Goal: Book appointment/travel/reservation

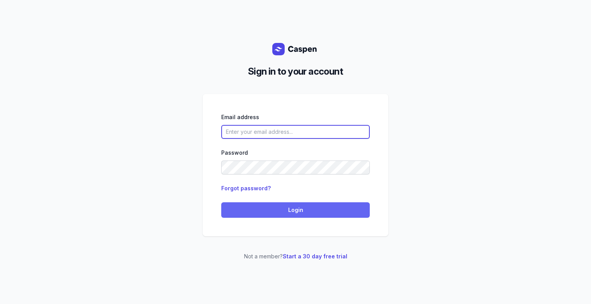
type input "[PERSON_NAME][EMAIL_ADDRESS][DOMAIN_NAME][PERSON_NAME]"
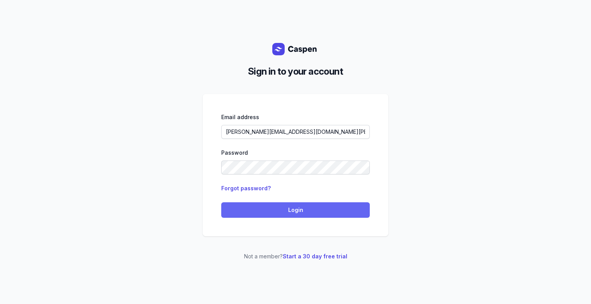
click at [325, 207] on span "Login" at bounding box center [295, 209] width 139 height 9
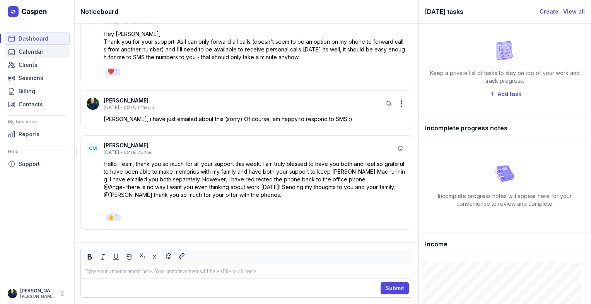
click at [31, 50] on span "Calendar" at bounding box center [31, 51] width 25 height 9
select select "week"
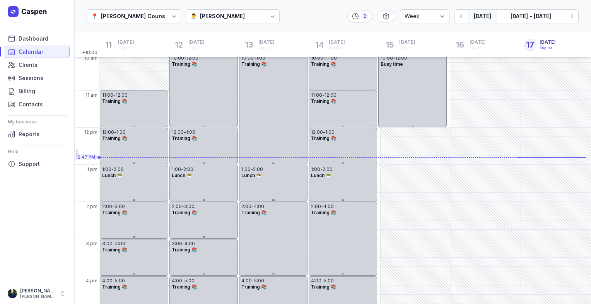
scroll to position [81, 0]
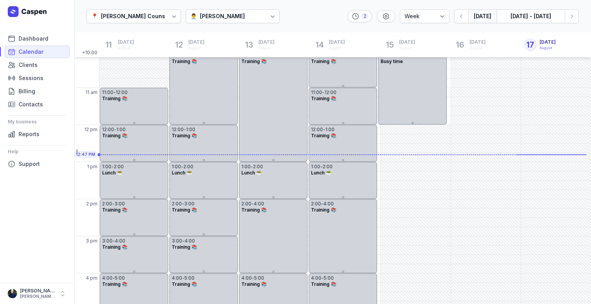
click at [231, 19] on div "[PERSON_NAME]" at bounding box center [222, 16] width 45 height 9
click at [231, 58] on div "[PERSON_NAME]" at bounding box center [222, 60] width 45 height 8
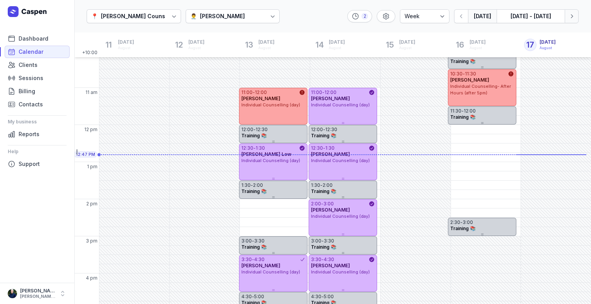
click at [575, 18] on icon "button" at bounding box center [572, 16] width 8 height 8
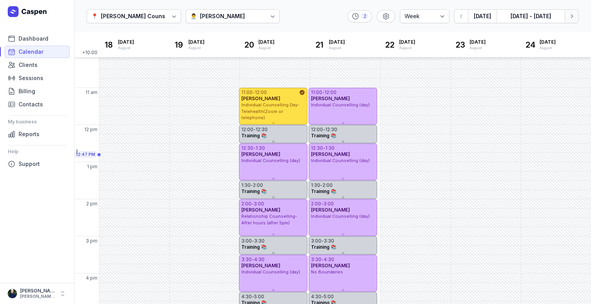
click at [575, 18] on icon "button" at bounding box center [572, 16] width 8 height 8
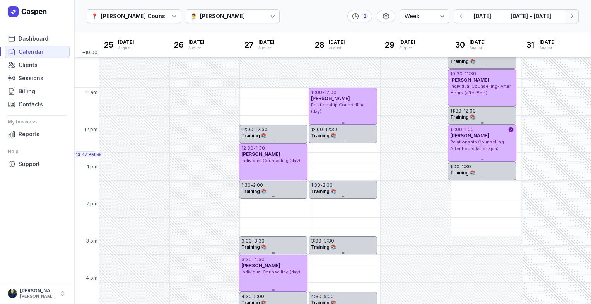
click at [575, 19] on icon "button" at bounding box center [572, 16] width 8 height 8
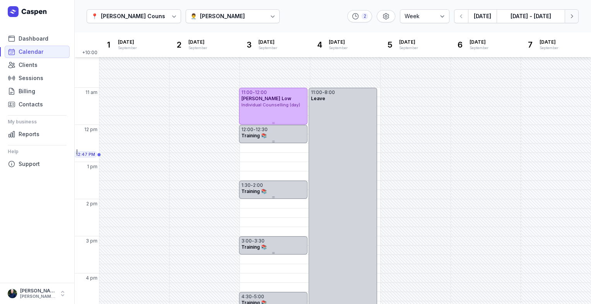
click at [575, 19] on icon "button" at bounding box center [572, 16] width 8 height 8
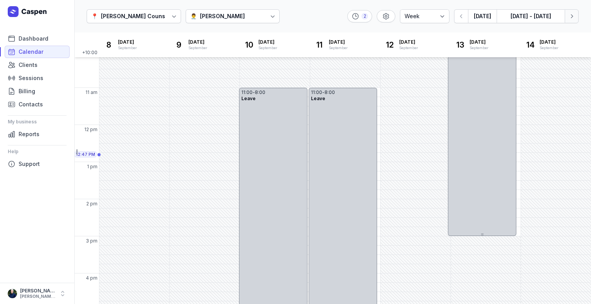
click at [575, 19] on icon "button" at bounding box center [572, 16] width 8 height 8
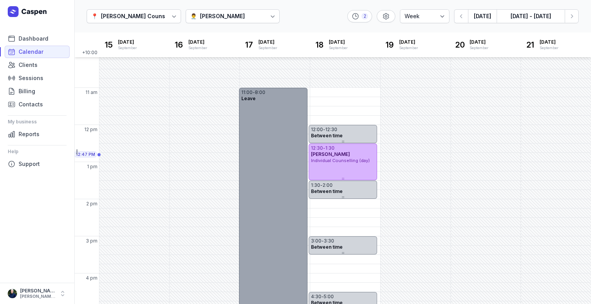
click at [270, 93] on div "11:00 - 8:00" at bounding box center [273, 92] width 64 height 6
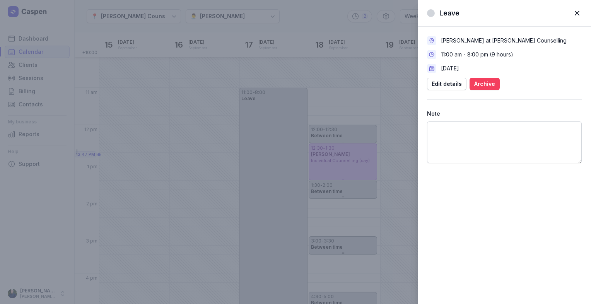
click at [480, 86] on span "Archive" at bounding box center [484, 83] width 21 height 9
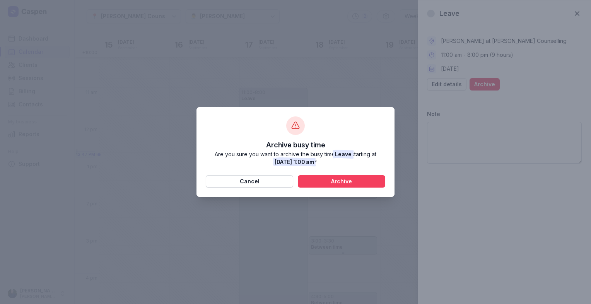
click at [339, 175] on button "Archive" at bounding box center [341, 181] width 87 height 12
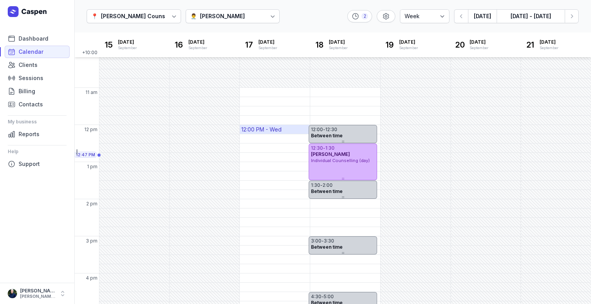
click at [272, 130] on div "12:00 PM - Wed" at bounding box center [261, 130] width 40 height 8
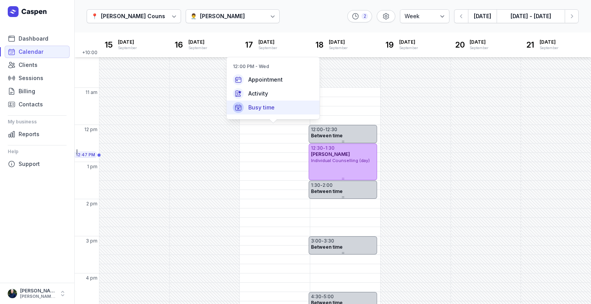
click at [266, 106] on span "Busy time" at bounding box center [261, 108] width 26 height 8
select select
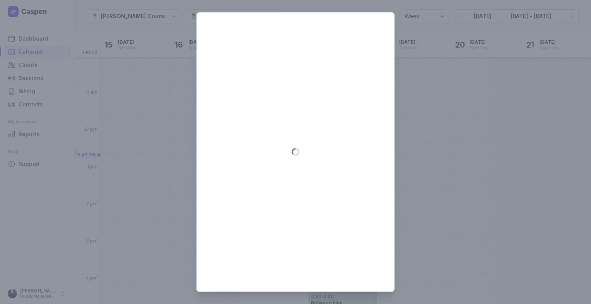
type input "[DATE]"
select select "12:00"
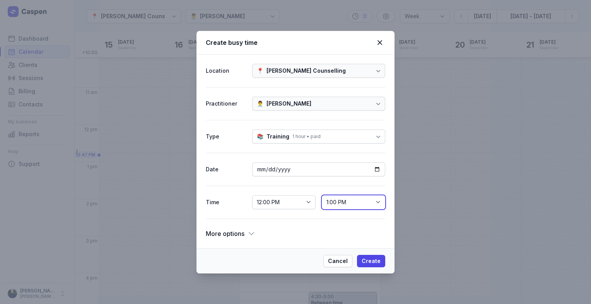
click at [348, 209] on select "12:15 PM 12:30 PM 12:45 PM 1:00 PM 1:15 PM 1:30 PM 1:45 PM 2:00 PM 2:15 PM 2:30…" at bounding box center [353, 202] width 63 height 14
select select "12:30"
click at [322, 195] on select "12:15 PM 12:30 PM 12:45 PM 1:00 PM 1:15 PM 1:30 PM 1:45 PM 2:00 PM 2:15 PM 2:30…" at bounding box center [353, 202] width 63 height 14
click at [370, 259] on span "Create" at bounding box center [371, 261] width 19 height 9
select select
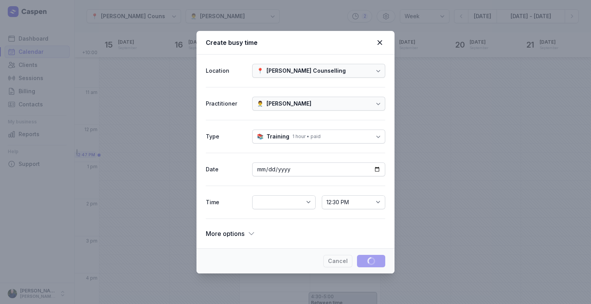
select select
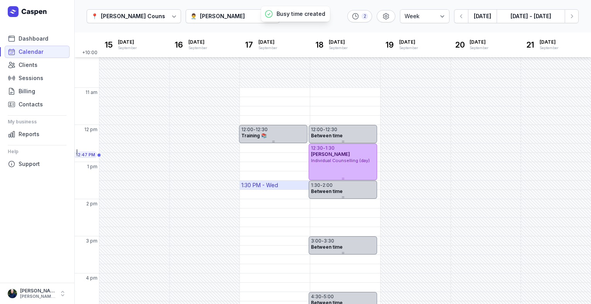
click at [284, 185] on div "1:30 PM - Wed" at bounding box center [275, 185] width 70 height 9
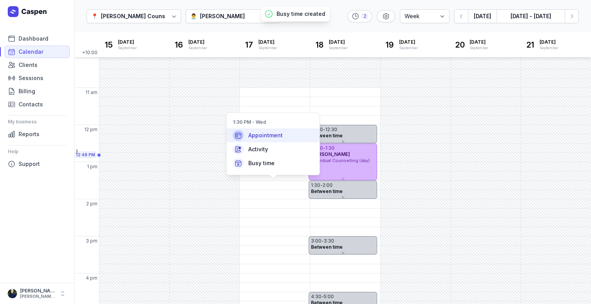
click at [281, 134] on span "Appointment" at bounding box center [265, 136] width 34 height 8
select select
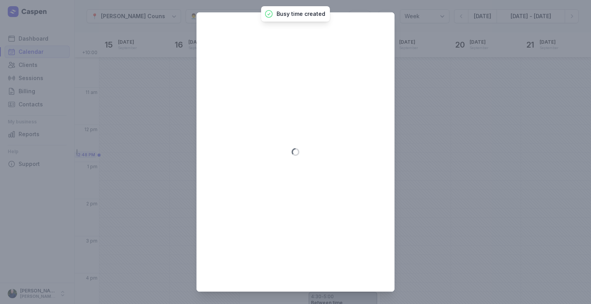
type input "[DATE]"
select select "13:30"
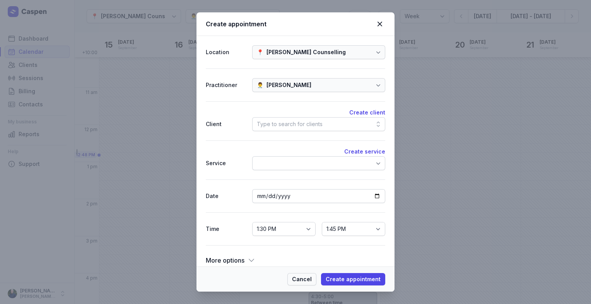
click at [300, 282] on span "Cancel" at bounding box center [302, 279] width 20 height 9
select select
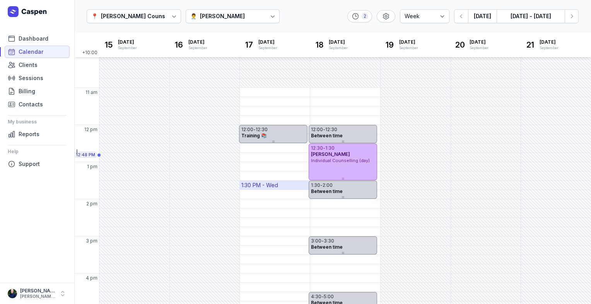
click at [275, 187] on div "1:30 PM - Wed" at bounding box center [259, 185] width 37 height 8
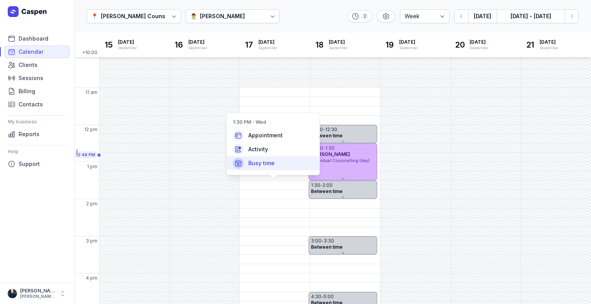
click at [268, 166] on span "Busy time" at bounding box center [261, 163] width 26 height 8
select select
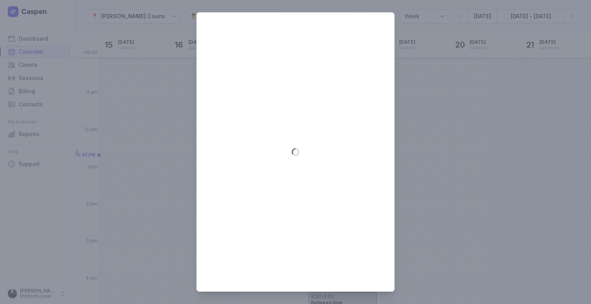
type input "[DATE]"
select select "13:30"
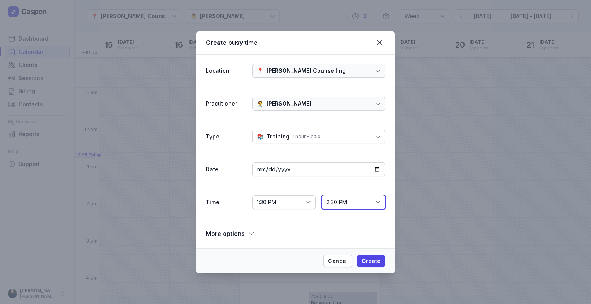
click at [332, 206] on select "1:45 PM 2:00 PM 2:15 PM 2:30 PM 2:45 PM 3:00 PM 3:15 PM 3:30 PM 3:45 PM 4:00 PM…" at bounding box center [353, 202] width 63 height 14
select select "14:00"
click at [322, 195] on select "1:45 PM 2:00 PM 2:15 PM 2:30 PM 2:45 PM 3:00 PM 3:15 PM 3:30 PM 3:45 PM 4:00 PM…" at bounding box center [353, 202] width 63 height 14
click at [373, 265] on span "Create" at bounding box center [371, 261] width 19 height 9
select select
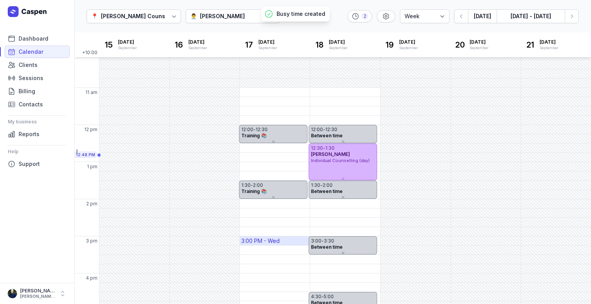
click at [268, 241] on div "3:00 PM - Wed" at bounding box center [260, 241] width 38 height 8
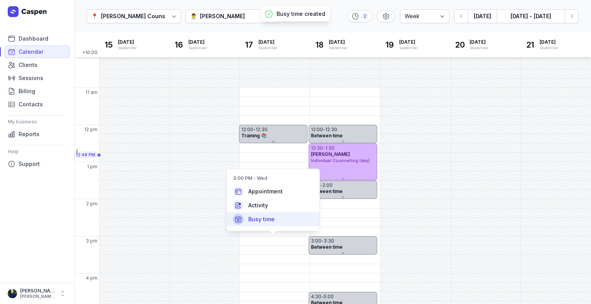
click at [272, 222] on span "Busy time" at bounding box center [261, 220] width 26 height 8
select select
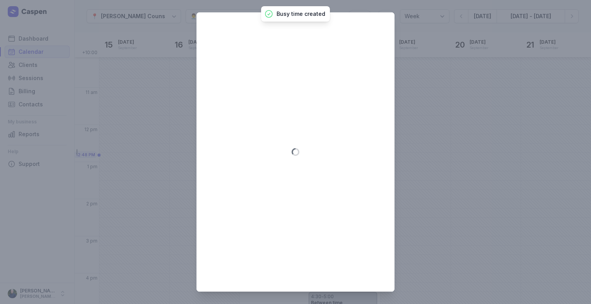
type input "[DATE]"
select select "15:00"
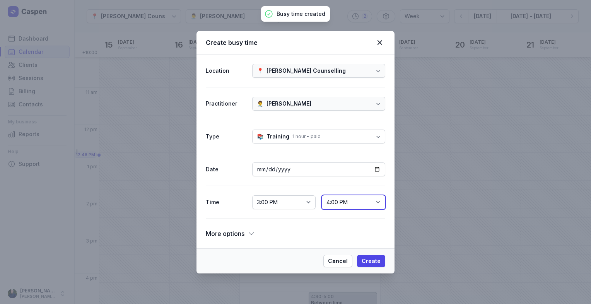
click at [330, 202] on select "3:15 PM 3:30 PM 3:45 PM 4:00 PM 4:15 PM 4:30 PM 4:45 PM 5:00 PM 5:15 PM 5:30 PM…" at bounding box center [353, 202] width 63 height 14
select select "15:30"
click at [322, 195] on select "3:15 PM 3:30 PM 3:45 PM 4:00 PM 4:15 PM 4:30 PM 4:45 PM 5:00 PM 5:15 PM 5:30 PM…" at bounding box center [353, 202] width 63 height 14
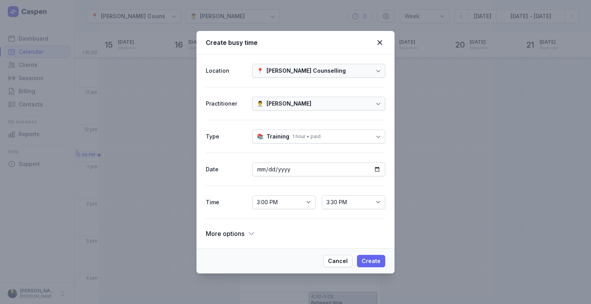
click at [375, 262] on span "Create" at bounding box center [371, 261] width 19 height 9
select select
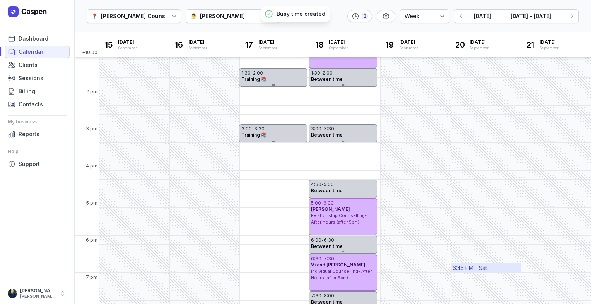
scroll to position [199, 0]
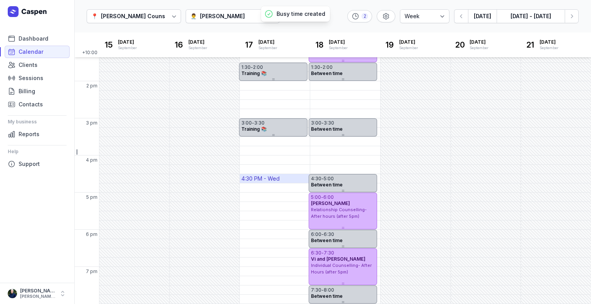
click at [274, 179] on div "4:30 PM - Wed" at bounding box center [260, 179] width 38 height 8
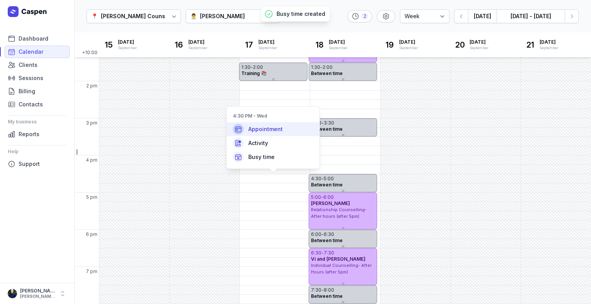
click at [276, 130] on span "Appointment" at bounding box center [265, 129] width 34 height 8
select select
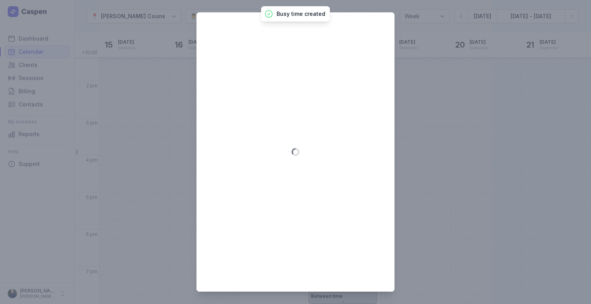
type input "[DATE]"
select select "16:30"
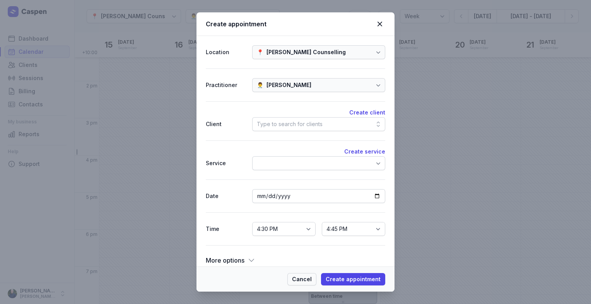
click at [303, 284] on button "Cancel" at bounding box center [301, 279] width 29 height 12
select select
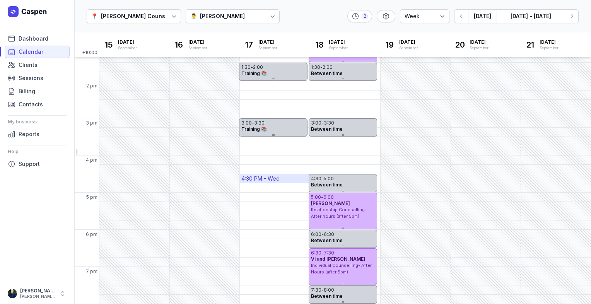
click at [277, 177] on div "4:30 PM - Wed" at bounding box center [260, 179] width 38 height 8
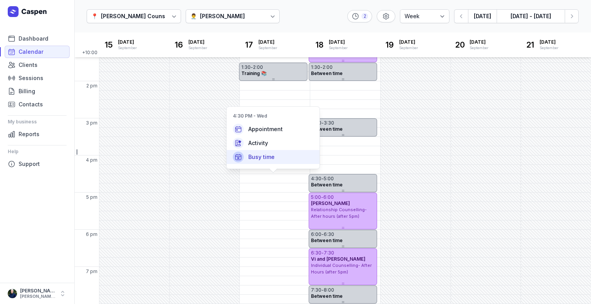
click at [274, 159] on span "Busy time" at bounding box center [261, 157] width 26 height 8
select select
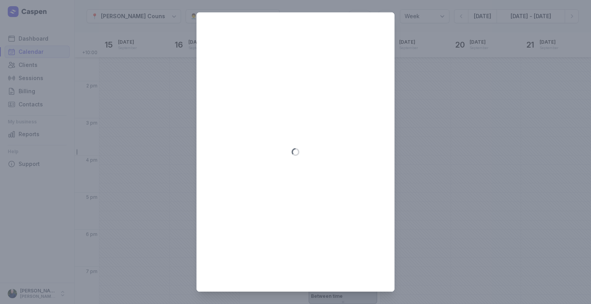
type input "[DATE]"
select select "16:30"
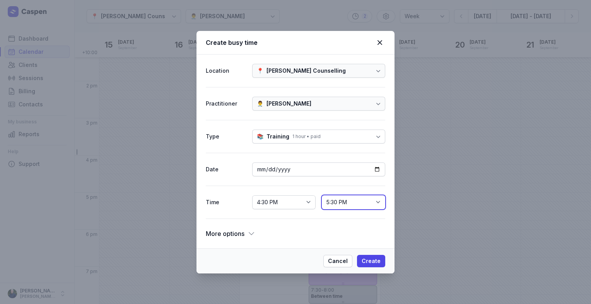
click at [363, 206] on select "4:45 PM 5:00 PM 5:15 PM 5:30 PM 5:45 PM 6:00 PM 6:15 PM 6:30 PM 6:45 PM 7:00 PM…" at bounding box center [353, 202] width 63 height 14
select select "17:00"
click at [322, 195] on select "4:45 PM 5:00 PM 5:15 PM 5:30 PM 5:45 PM 6:00 PM 6:15 PM 6:30 PM 6:45 PM 7:00 PM…" at bounding box center [353, 202] width 63 height 14
click at [368, 259] on span "Create" at bounding box center [371, 261] width 19 height 9
select select
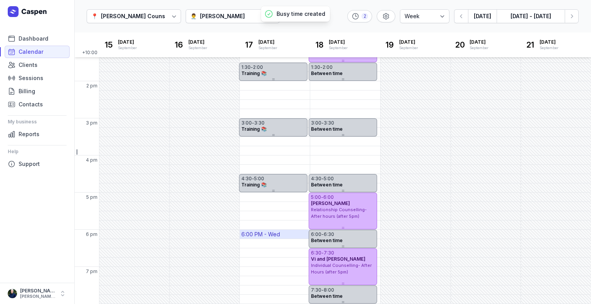
click at [286, 235] on div "6:00 PM - Wed" at bounding box center [275, 234] width 70 height 9
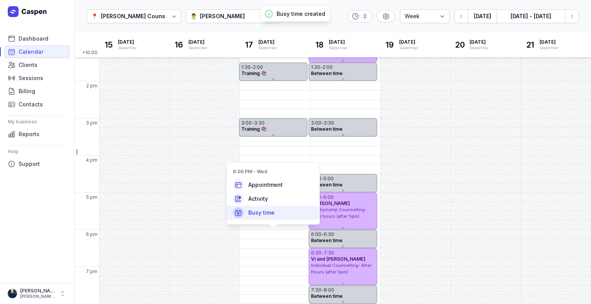
click at [263, 214] on span "Busy time" at bounding box center [261, 213] width 26 height 8
select select
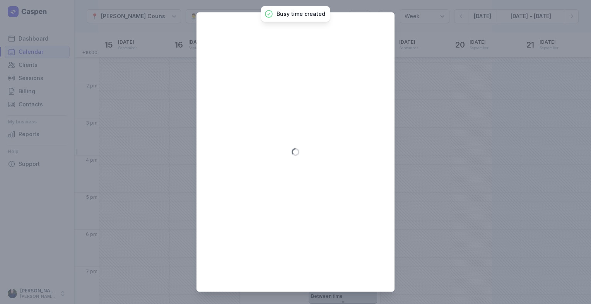
type input "[DATE]"
select select "18:00"
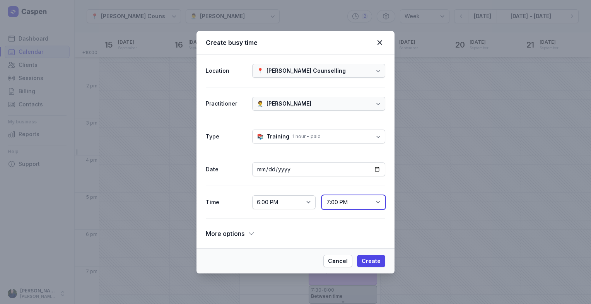
click at [361, 200] on select "6:15 PM 6:30 PM 6:45 PM 7:00 PM 7:15 PM 7:30 PM 7:45 PM 8:00 PM 8:15 PM 8:30 PM…" at bounding box center [353, 202] width 63 height 14
select select "18:30"
click at [322, 195] on select "6:15 PM 6:30 PM 6:45 PM 7:00 PM 7:15 PM 7:30 PM 7:45 PM 8:00 PM 8:15 PM 8:30 PM…" at bounding box center [353, 202] width 63 height 14
click at [374, 262] on span "Create" at bounding box center [371, 261] width 19 height 9
select select
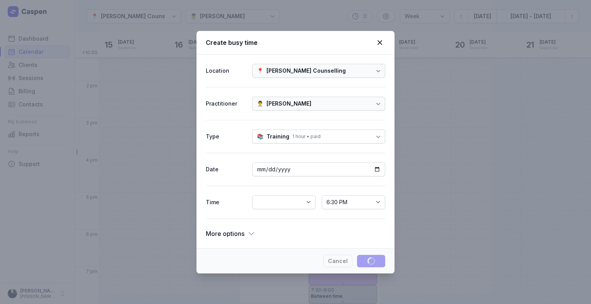
select select
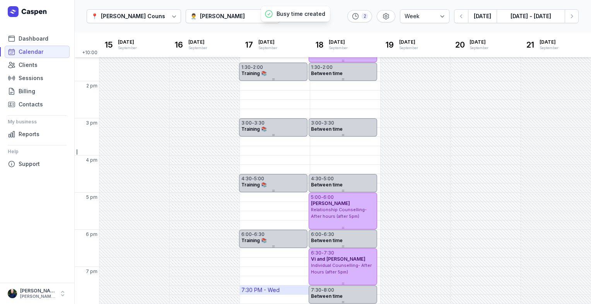
click at [276, 287] on div "7:30 PM - Wed" at bounding box center [260, 290] width 38 height 8
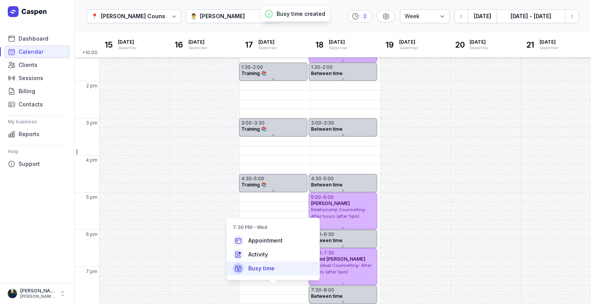
click at [268, 270] on span "Busy time" at bounding box center [261, 269] width 26 height 8
select select
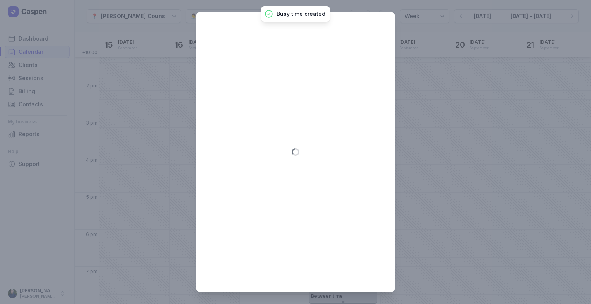
type input "[DATE]"
select select "19:30"
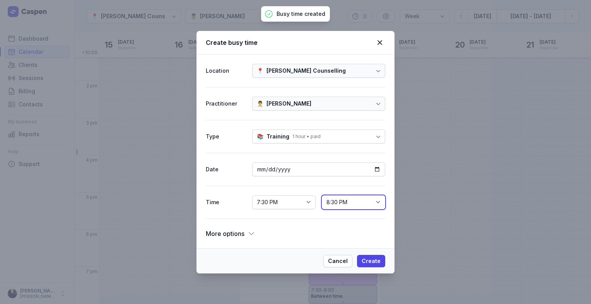
click at [340, 200] on select "7:45 PM 8:00 PM 8:15 PM 8:30 PM 8:45 PM 9:00 PM 9:15 PM 9:30 PM 9:45 PM 10:00 P…" at bounding box center [353, 202] width 63 height 14
select select "20:00"
click at [322, 195] on select "7:45 PM 8:00 PM 8:15 PM 8:30 PM 8:45 PM 9:00 PM 9:15 PM 9:30 PM 9:45 PM 10:00 P…" at bounding box center [353, 202] width 63 height 14
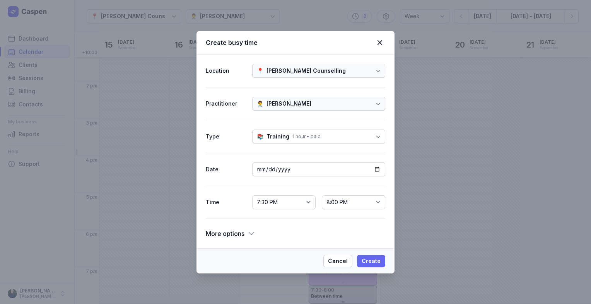
click at [371, 264] on span "Create" at bounding box center [371, 261] width 19 height 9
select select
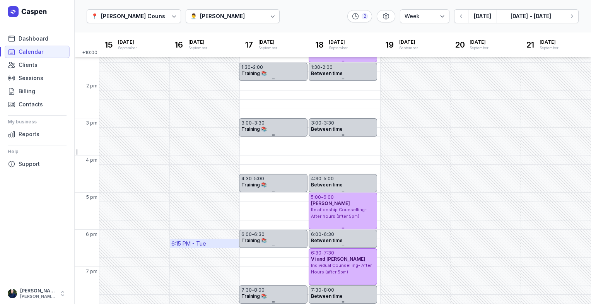
scroll to position [0, 0]
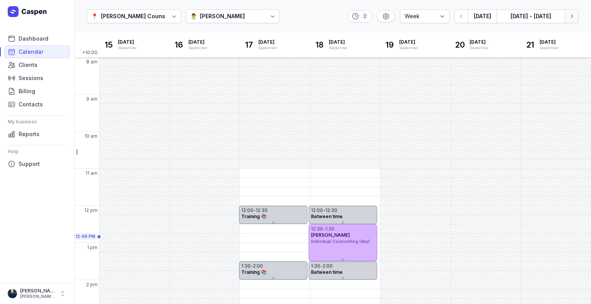
click at [576, 22] on button "Next week" at bounding box center [572, 16] width 14 height 14
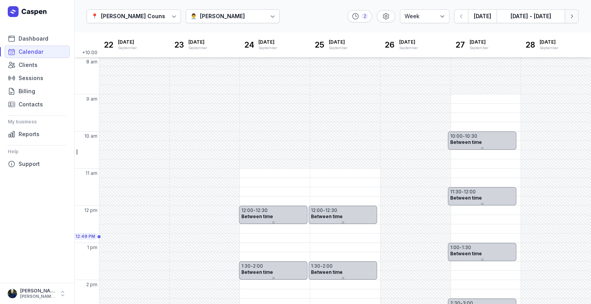
click at [576, 22] on button "Next week" at bounding box center [572, 16] width 14 height 14
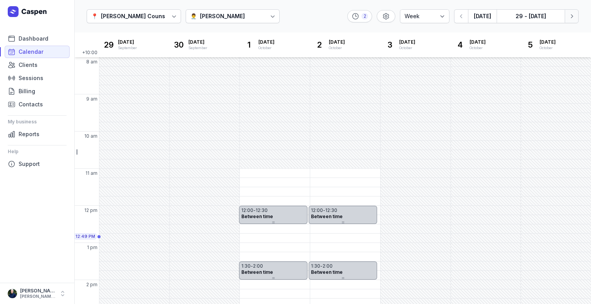
click at [576, 18] on button "Next week" at bounding box center [572, 16] width 14 height 14
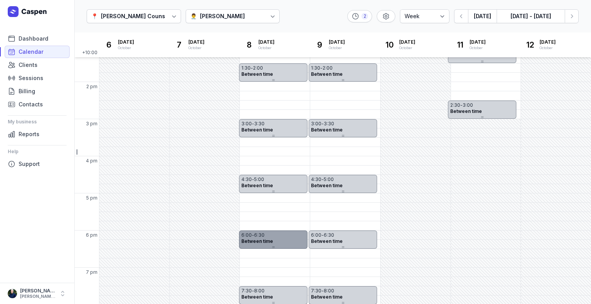
scroll to position [199, 0]
click at [573, 13] on icon "button" at bounding box center [572, 16] width 8 height 8
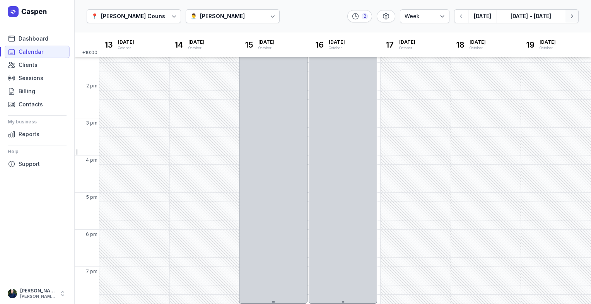
click at [572, 21] on button "Next week" at bounding box center [572, 16] width 14 height 14
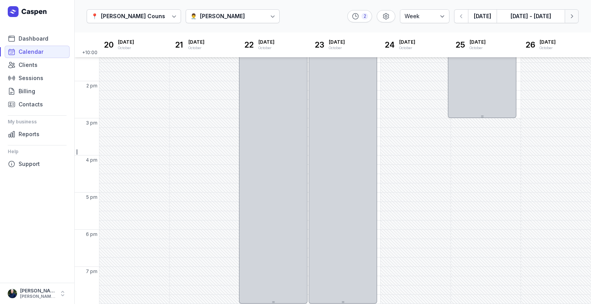
click at [572, 21] on button "Next week" at bounding box center [572, 16] width 14 height 14
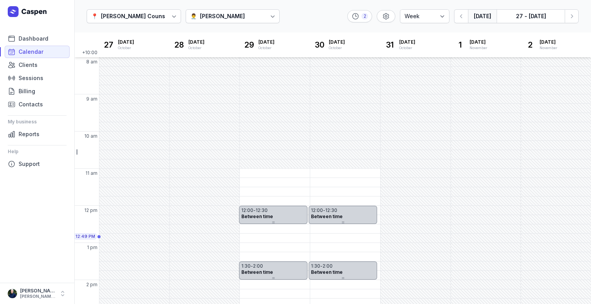
click at [479, 21] on button "[DATE]" at bounding box center [482, 16] width 29 height 14
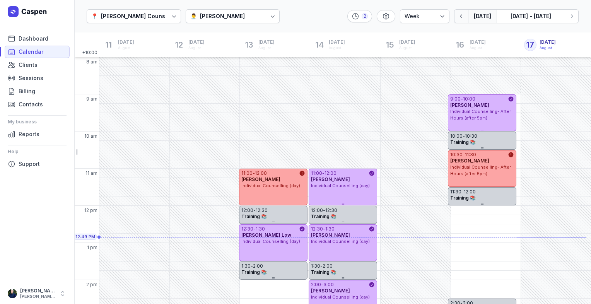
click at [464, 22] on button "button" at bounding box center [461, 16] width 14 height 14
